Goal: Navigation & Orientation: Find specific page/section

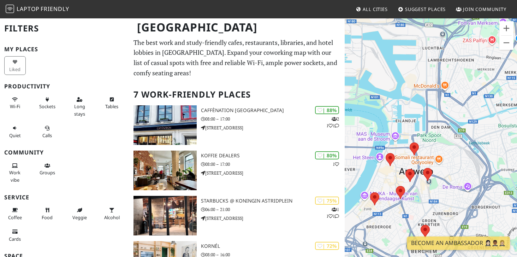
drag, startPoint x: 490, startPoint y: 101, endPoint x: 468, endPoint y: 143, distance: 47.4
click at [468, 143] on div at bounding box center [431, 146] width 172 height 257
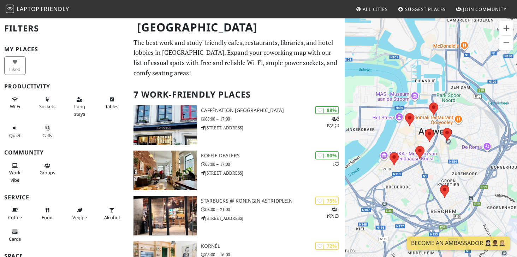
drag, startPoint x: 400, startPoint y: 169, endPoint x: 419, endPoint y: 131, distance: 42.7
click at [419, 131] on div at bounding box center [431, 146] width 172 height 257
click at [430, 102] on area at bounding box center [430, 102] width 0 height 0
click at [435, 93] on link "Koffie Dealers" at bounding box center [436, 95] width 28 height 5
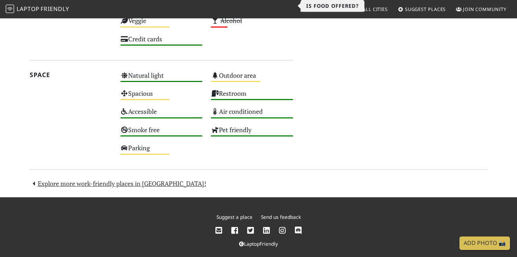
scroll to position [416, 0]
